Goal: Information Seeking & Learning: Learn about a topic

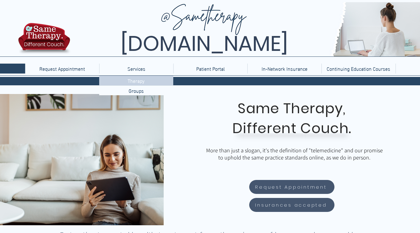
click at [132, 82] on p "Therapy" at bounding box center [136, 81] width 22 height 10
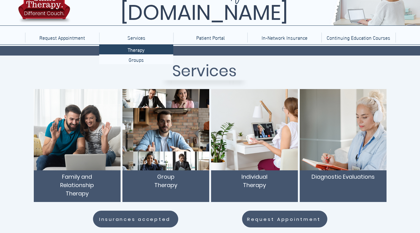
scroll to position [32, 0]
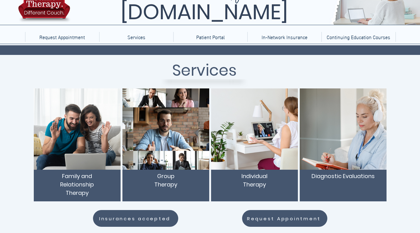
click at [254, 159] on img "main content" at bounding box center [254, 128] width 87 height 81
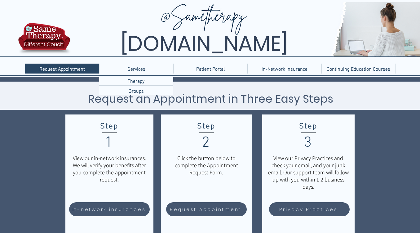
click at [133, 71] on p "Services" at bounding box center [136, 69] width 24 height 10
click at [135, 89] on p "Groups" at bounding box center [136, 91] width 20 height 10
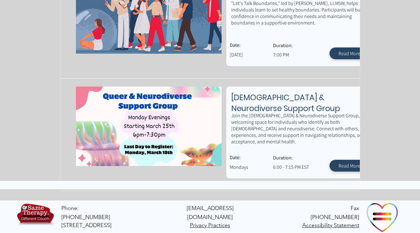
scroll to position [371, 0]
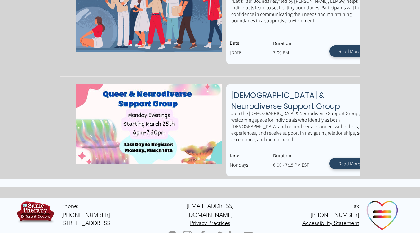
click at [36, 210] on img at bounding box center [35, 213] width 39 height 27
